Goal: Transaction & Acquisition: Purchase product/service

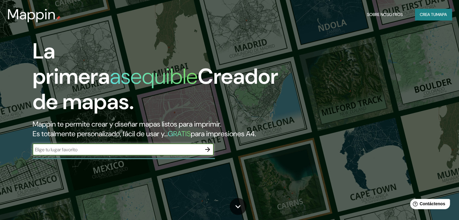
click at [165, 153] on input "text" at bounding box center [117, 149] width 169 height 7
type input "[GEOGRAPHIC_DATA]"
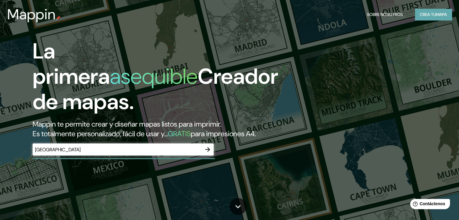
click at [434, 14] on font "Crea tu" at bounding box center [428, 14] width 16 height 5
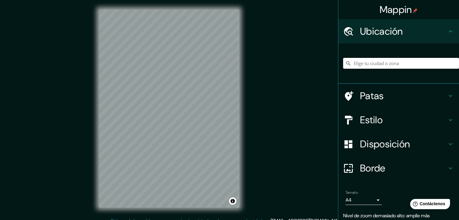
click at [380, 61] on input "Elige tu ciudad o zona" at bounding box center [401, 63] width 116 height 11
type input "[GEOGRAPHIC_DATA], [GEOGRAPHIC_DATA], [GEOGRAPHIC_DATA]"
click at [383, 120] on h4 "Estilo" at bounding box center [403, 120] width 87 height 12
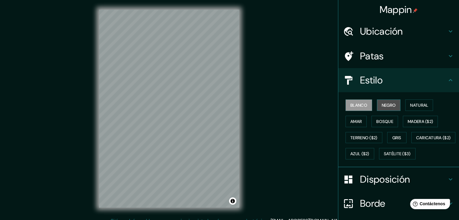
click at [392, 104] on font "Negro" at bounding box center [389, 105] width 14 height 5
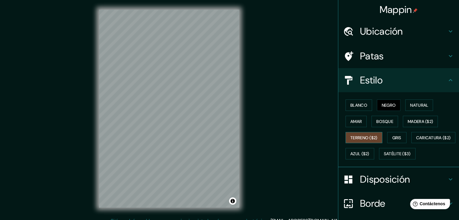
click at [356, 137] on font "Terreno ($2)" at bounding box center [364, 137] width 27 height 5
click at [358, 120] on button "Amar" at bounding box center [356, 121] width 21 height 11
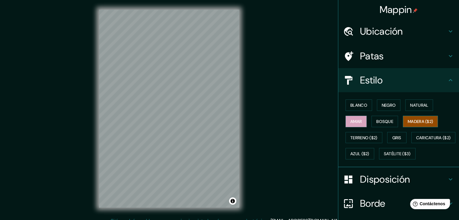
click at [410, 120] on font "Madera ($2)" at bounding box center [420, 121] width 25 height 5
click at [370, 152] on font "Azul ($2)" at bounding box center [360, 154] width 19 height 5
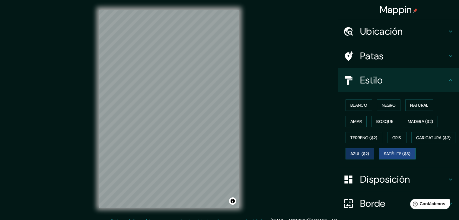
click at [384, 157] on font "Satélite ($3)" at bounding box center [397, 154] width 27 height 5
click at [412, 144] on button "Caricatura ($2)" at bounding box center [434, 137] width 44 height 11
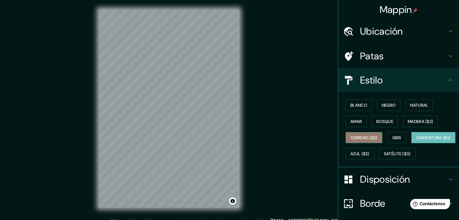
click at [366, 139] on font "Terreno ($2)" at bounding box center [364, 137] width 27 height 5
click at [394, 131] on div "Blanco Negro Natural [PERSON_NAME] ($2) Terreno ($2) Gris Caricatura ($2) Azul …" at bounding box center [401, 129] width 116 height 65
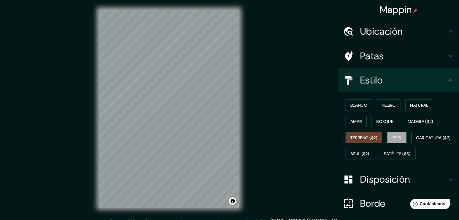
click at [394, 135] on font "Gris" at bounding box center [396, 137] width 9 height 5
click at [414, 115] on div "Blanco Negro Natural [PERSON_NAME] ($2) Terreno ($2) Gris Caricatura ($2) Azul …" at bounding box center [401, 129] width 116 height 65
click at [412, 120] on font "Madera ($2)" at bounding box center [420, 121] width 25 height 5
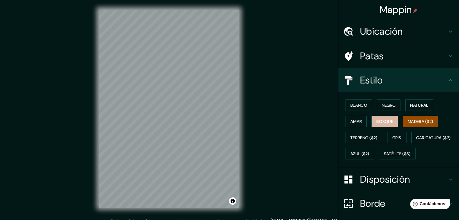
click at [387, 124] on font "Bosque" at bounding box center [384, 122] width 17 height 8
click at [408, 121] on font "Madera ($2)" at bounding box center [420, 121] width 25 height 5
click at [380, 125] on font "Bosque" at bounding box center [384, 122] width 17 height 8
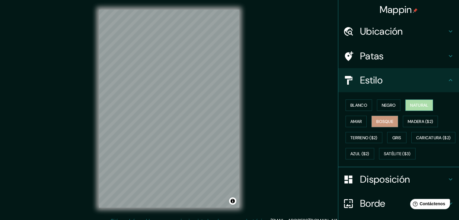
click at [410, 106] on font "Natural" at bounding box center [419, 105] width 18 height 5
click at [377, 120] on font "Bosque" at bounding box center [384, 121] width 17 height 5
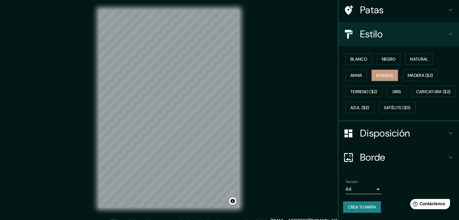
scroll to position [60, 0]
click at [377, 153] on font "Borde" at bounding box center [372, 157] width 25 height 13
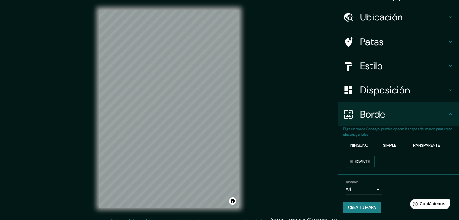
scroll to position [14, 0]
click at [364, 146] on font "Ninguno" at bounding box center [360, 145] width 18 height 5
click at [364, 159] on font "Elegante" at bounding box center [360, 163] width 19 height 8
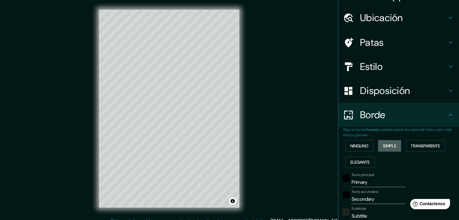
click at [383, 146] on font "Simple" at bounding box center [389, 145] width 13 height 5
click at [414, 142] on font "Transparente" at bounding box center [425, 146] width 29 height 8
click at [359, 145] on font "Ninguno" at bounding box center [360, 145] width 18 height 5
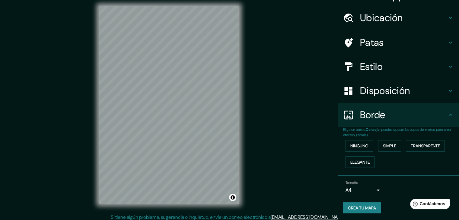
scroll to position [7, 0]
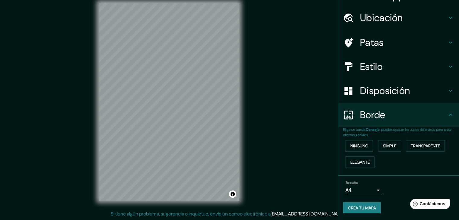
click at [366, 191] on body "Mappin Ubicación [GEOGRAPHIC_DATA], [GEOGRAPHIC_DATA], [GEOGRAPHIC_DATA] [GEOGR…" at bounding box center [229, 103] width 459 height 220
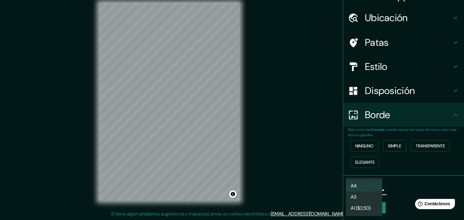
click at [363, 194] on li "A3" at bounding box center [364, 197] width 36 height 11
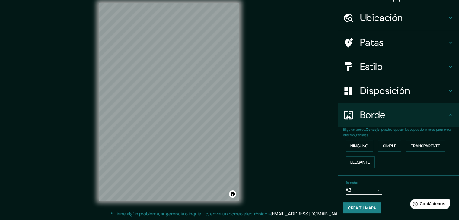
click at [366, 193] on body "Mappin Ubicación [GEOGRAPHIC_DATA], [GEOGRAPHIC_DATA], [GEOGRAPHIC_DATA] [GEOGR…" at bounding box center [229, 103] width 459 height 220
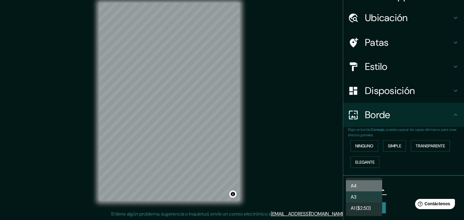
click at [367, 187] on li "A4" at bounding box center [364, 186] width 36 height 11
type input "single"
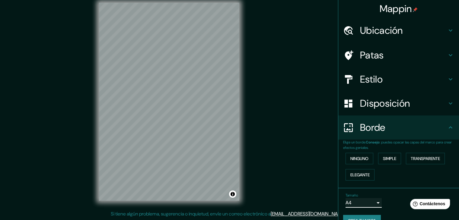
scroll to position [0, 0]
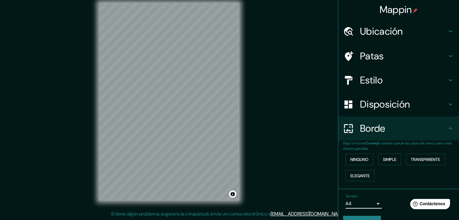
click at [385, 75] on h4 "Estilo" at bounding box center [403, 80] width 87 height 12
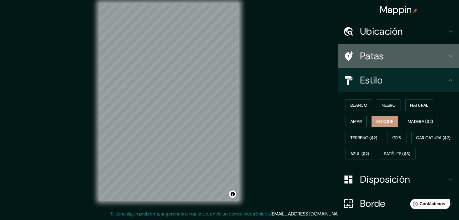
click at [378, 57] on font "Patas" at bounding box center [372, 56] width 24 height 13
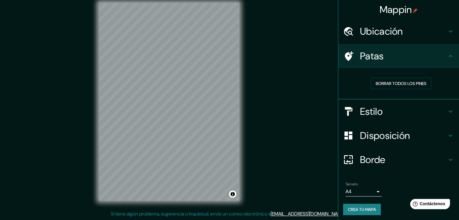
click at [374, 135] on font "Disposición" at bounding box center [385, 136] width 50 height 13
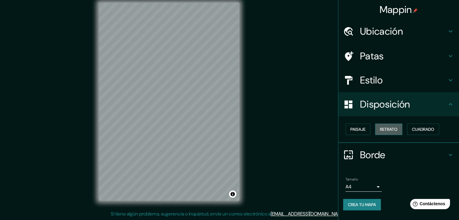
click at [388, 132] on font "Retrato" at bounding box center [389, 129] width 18 height 5
click at [416, 129] on font "Cuadrado" at bounding box center [423, 129] width 22 height 5
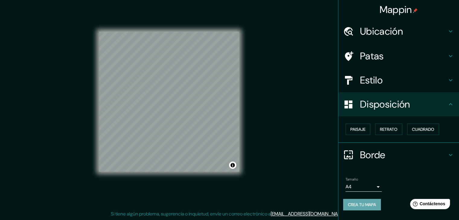
click at [369, 204] on font "Crea tu mapa" at bounding box center [362, 204] width 28 height 5
click at [373, 202] on font "Crea tu mapa" at bounding box center [362, 204] width 28 height 5
click at [369, 200] on button "Crea tu mapa" at bounding box center [362, 204] width 38 height 11
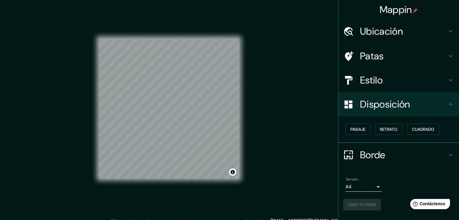
scroll to position [7, 0]
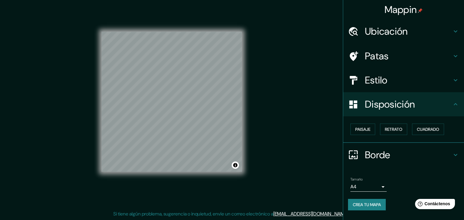
click at [377, 183] on body "Mappin Ubicación [GEOGRAPHIC_DATA], [GEOGRAPHIC_DATA], [GEOGRAPHIC_DATA] [GEOGR…" at bounding box center [232, 103] width 464 height 220
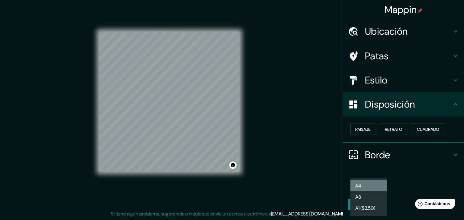
click at [371, 184] on li "A4" at bounding box center [368, 186] width 36 height 11
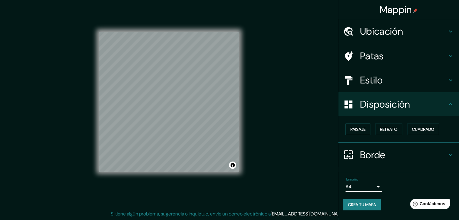
click at [362, 131] on font "Paisaje" at bounding box center [358, 129] width 15 height 5
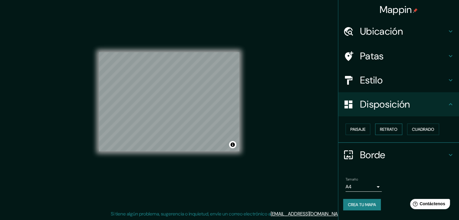
click at [386, 127] on font "Retrato" at bounding box center [389, 129] width 18 height 5
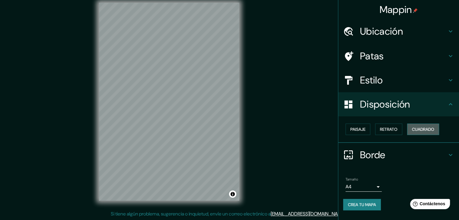
click at [421, 127] on font "Cuadrado" at bounding box center [423, 129] width 22 height 5
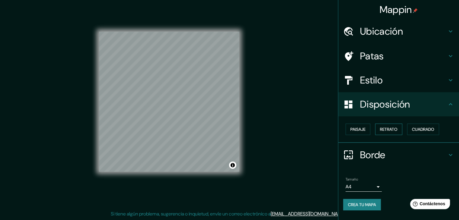
click at [395, 132] on font "Retrato" at bounding box center [389, 129] width 18 height 5
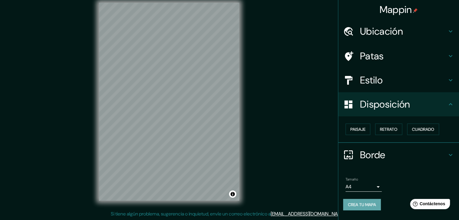
click at [364, 203] on font "Crea tu mapa" at bounding box center [362, 204] width 28 height 5
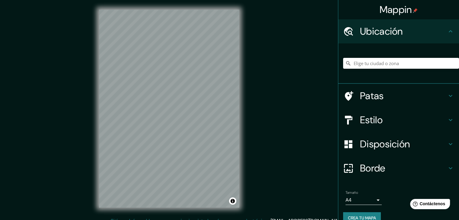
click at [388, 119] on h4 "Estilo" at bounding box center [403, 120] width 87 height 12
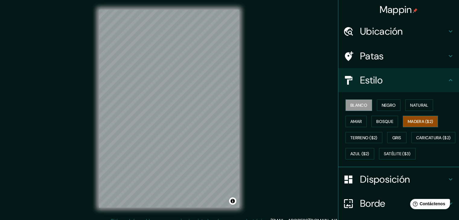
click at [419, 123] on font "Madera ($2)" at bounding box center [420, 121] width 25 height 5
click at [386, 120] on font "Bosque" at bounding box center [384, 121] width 17 height 5
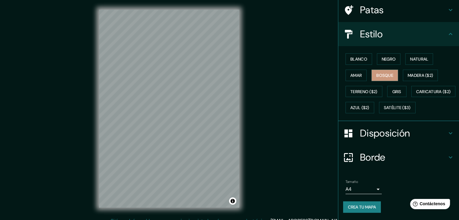
scroll to position [61, 0]
click at [359, 209] on font "Crea tu mapa" at bounding box center [362, 207] width 28 height 5
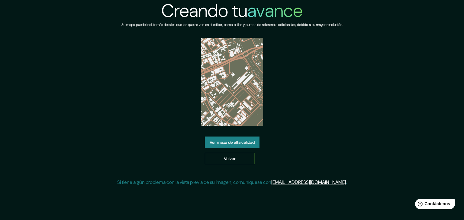
click at [246, 136] on div "Creando tu avance Su mapa puede incluir más detalles que los que se ven en el e…" at bounding box center [231, 95] width 229 height 191
click at [247, 139] on font "Ver mapa de alta calidad" at bounding box center [232, 143] width 45 height 8
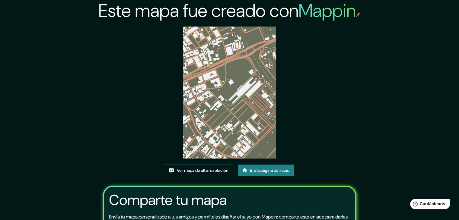
click at [219, 168] on font "Ver mapa de alta resolución" at bounding box center [203, 170] width 52 height 5
